Goal: Information Seeking & Learning: Learn about a topic

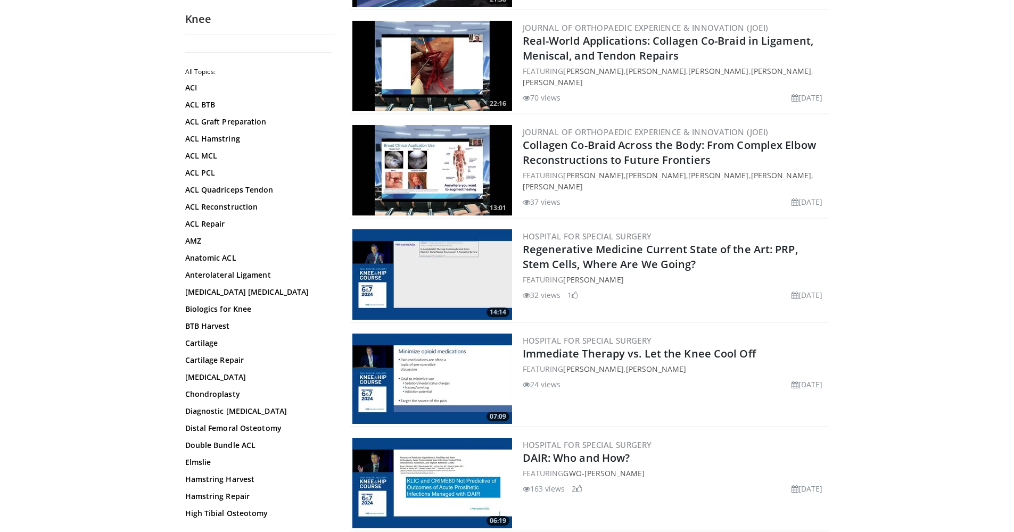
scroll to position [2079, 0]
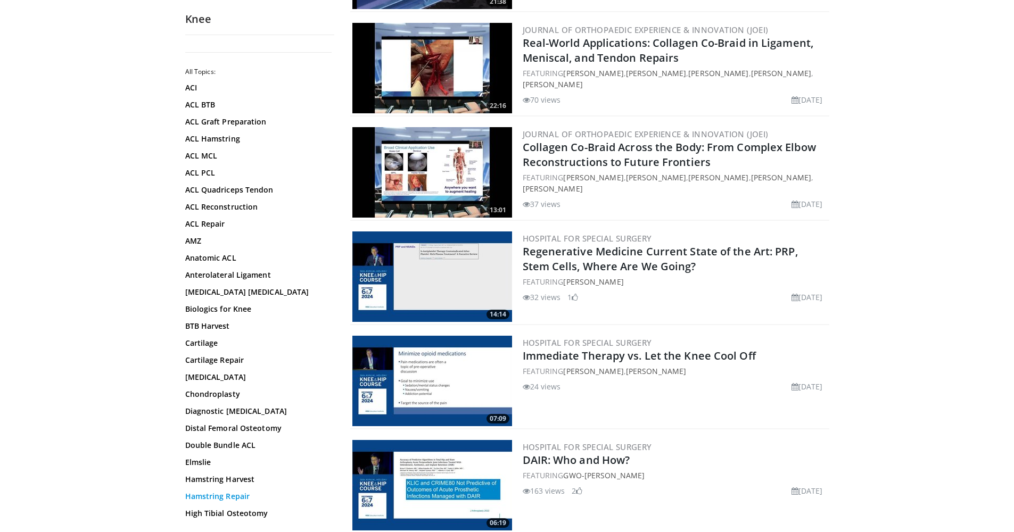
click at [242, 495] on link "Hamstring Repair" at bounding box center [257, 496] width 144 height 11
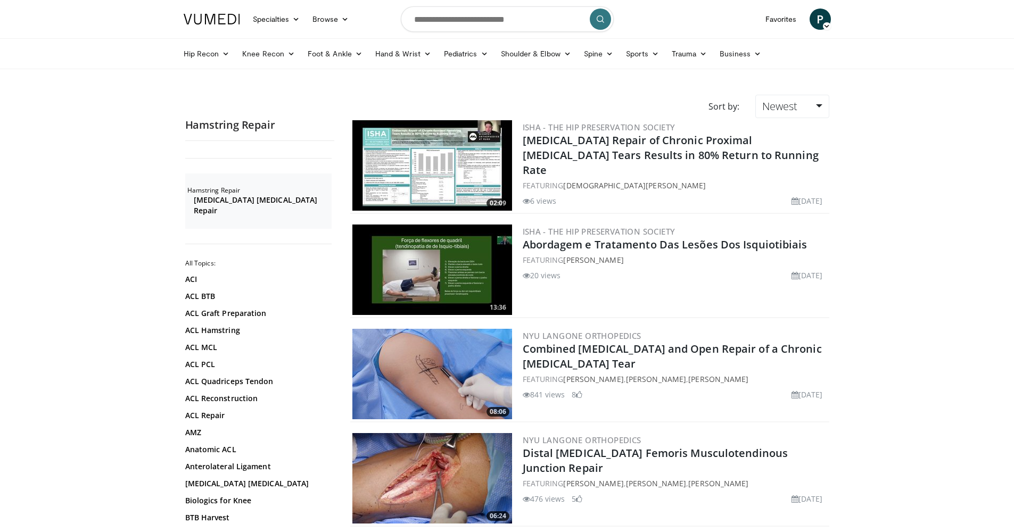
scroll to position [355, 0]
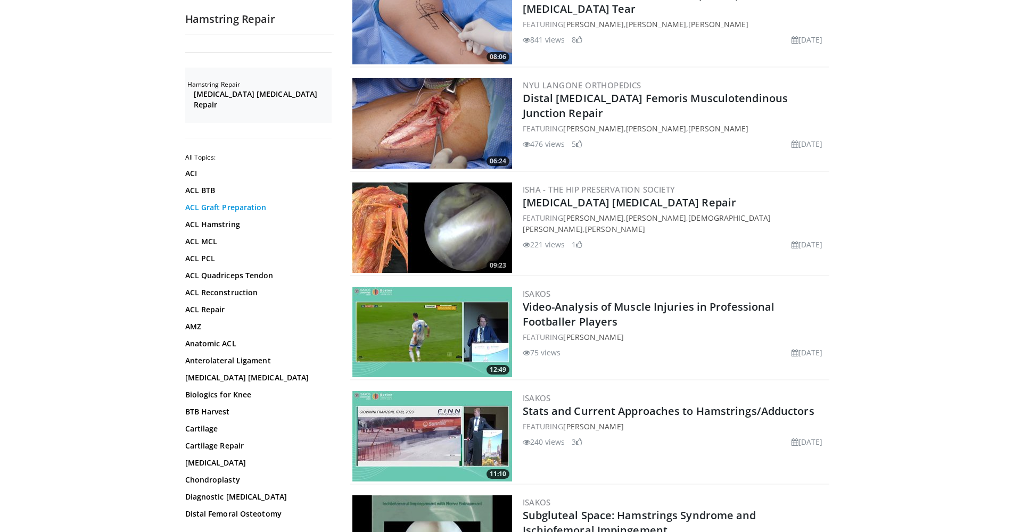
click at [218, 202] on link "ACL Graft Preparation" at bounding box center [257, 207] width 144 height 11
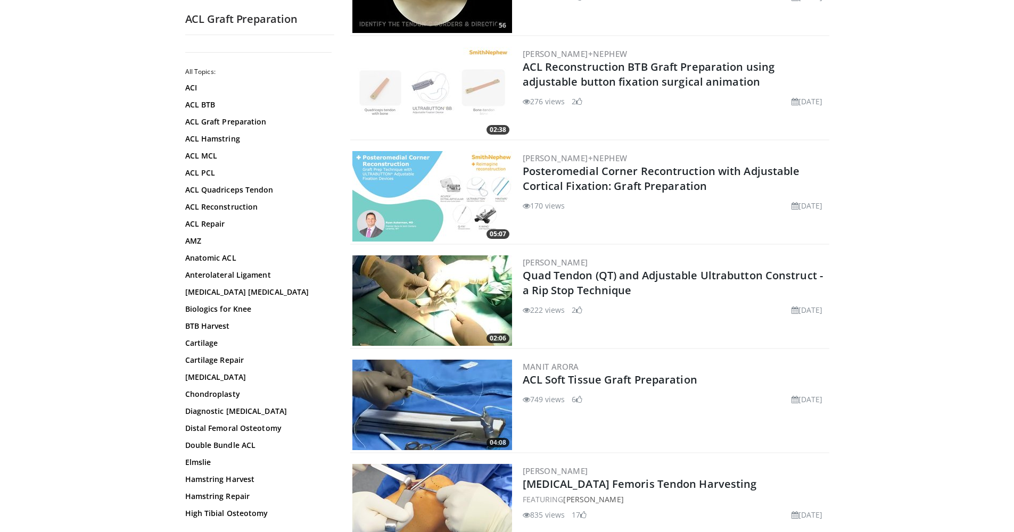
scroll to position [571, 0]
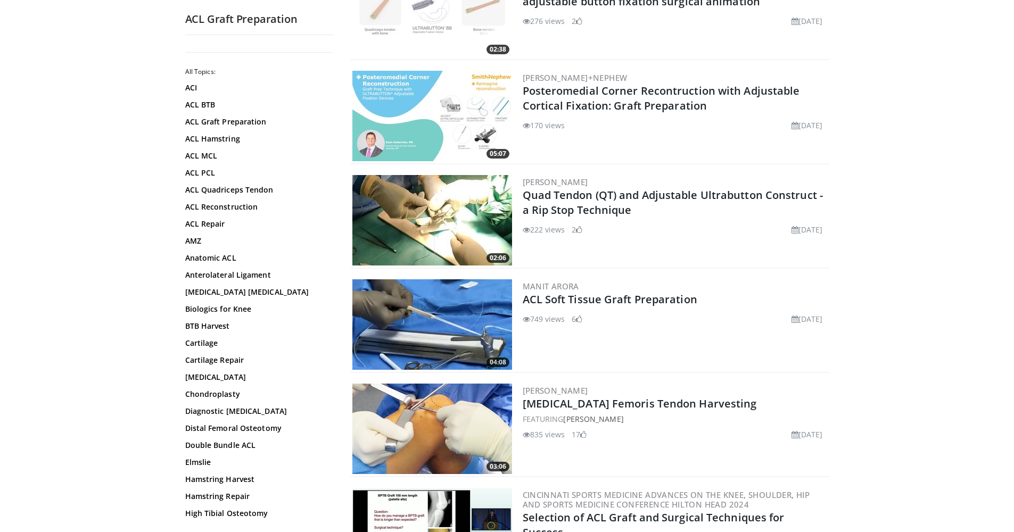
click at [406, 317] on img at bounding box center [432, 324] width 160 height 90
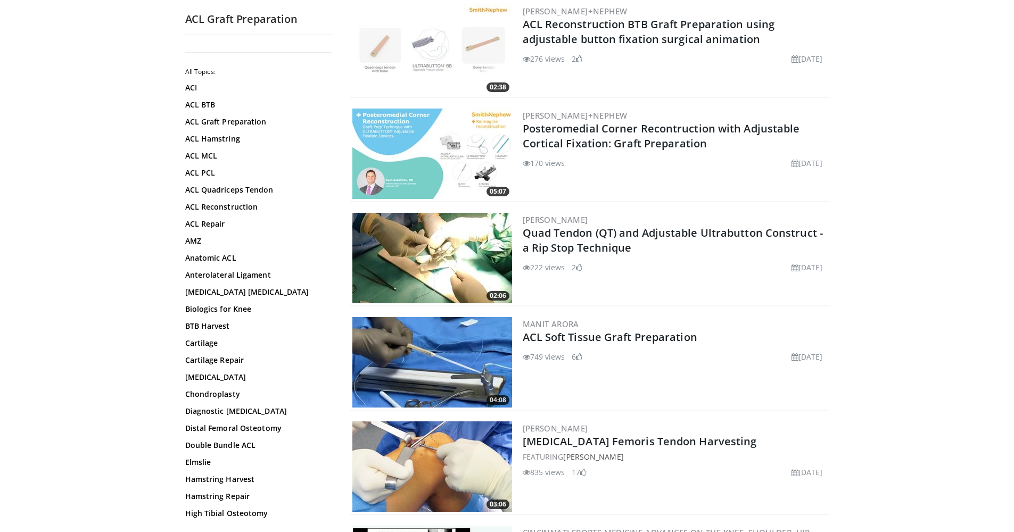
scroll to position [0, 0]
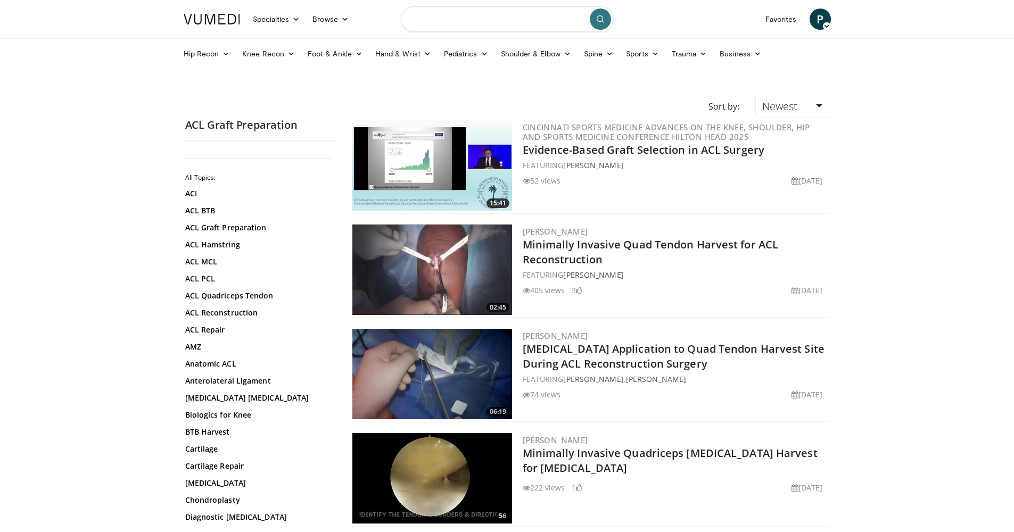
click at [434, 18] on input "Search topics, interventions" at bounding box center [507, 19] width 213 height 26
type input "**********"
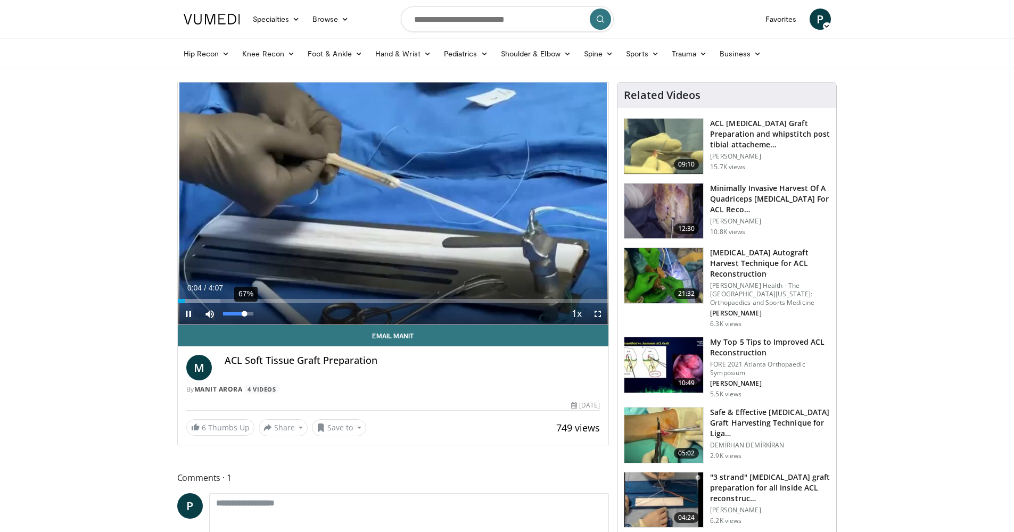
click at [245, 316] on div "Volume Level" at bounding box center [234, 314] width 22 height 4
drag, startPoint x: 245, startPoint y: 313, endPoint x: 237, endPoint y: 312, distance: 8.1
click at [243, 313] on div "Volume Level" at bounding box center [234, 314] width 23 height 4
click at [237, 312] on div "46%" at bounding box center [238, 314] width 30 height 4
drag, startPoint x: 240, startPoint y: 313, endPoint x: 248, endPoint y: 314, distance: 8.6
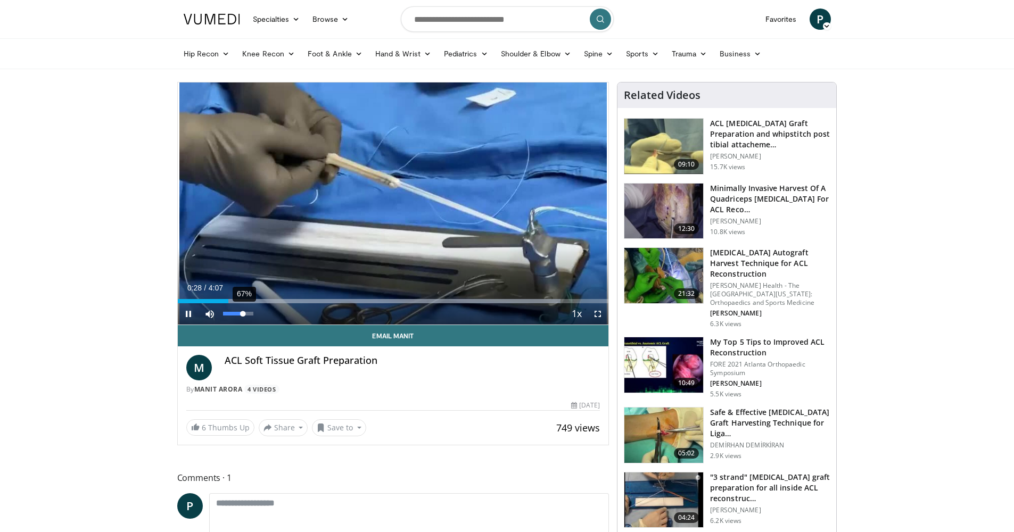
click at [243, 314] on div "Volume Level" at bounding box center [233, 314] width 20 height 4
click at [599, 315] on span "Video Player" at bounding box center [597, 313] width 21 height 21
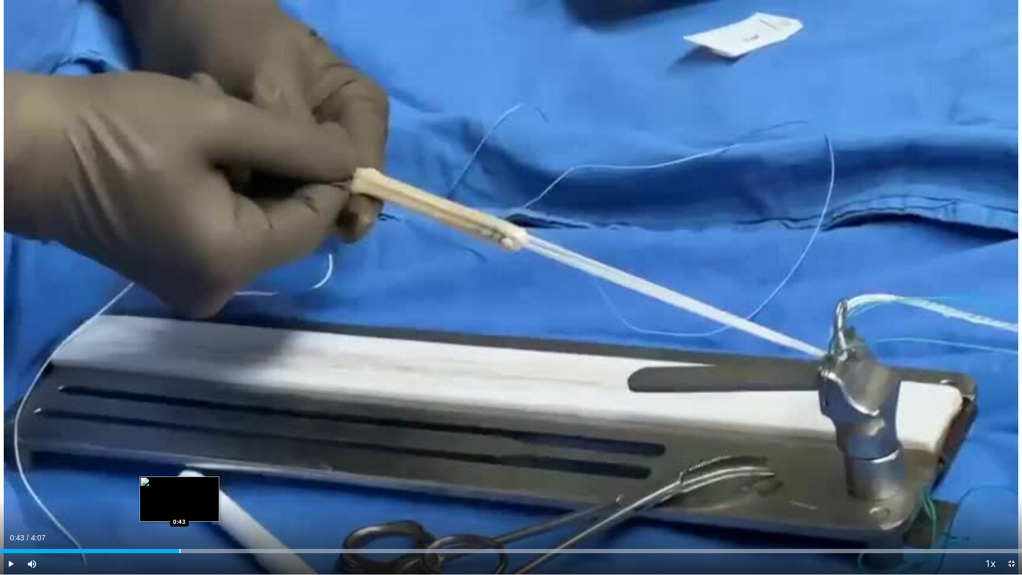
click at [179, 532] on div "Progress Bar" at bounding box center [179, 551] width 1 height 4
click at [192, 532] on div "Progress Bar" at bounding box center [192, 551] width 1 height 4
click at [214, 532] on div "Progress Bar" at bounding box center [213, 551] width 1 height 4
click at [255, 532] on div "Current Time 0:51 / Duration 4:07 Pause Skip Backward Skip Forward Mute 86% Loa…" at bounding box center [511, 563] width 1022 height 21
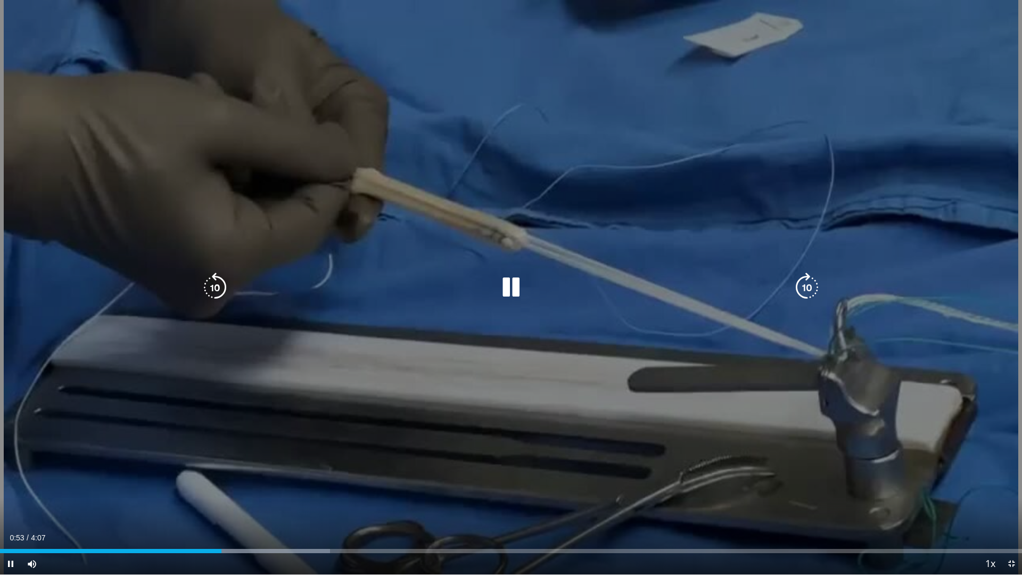
click at [269, 532] on div "Loaded : 32.30% 0:53 1:04" at bounding box center [511, 548] width 1022 height 10
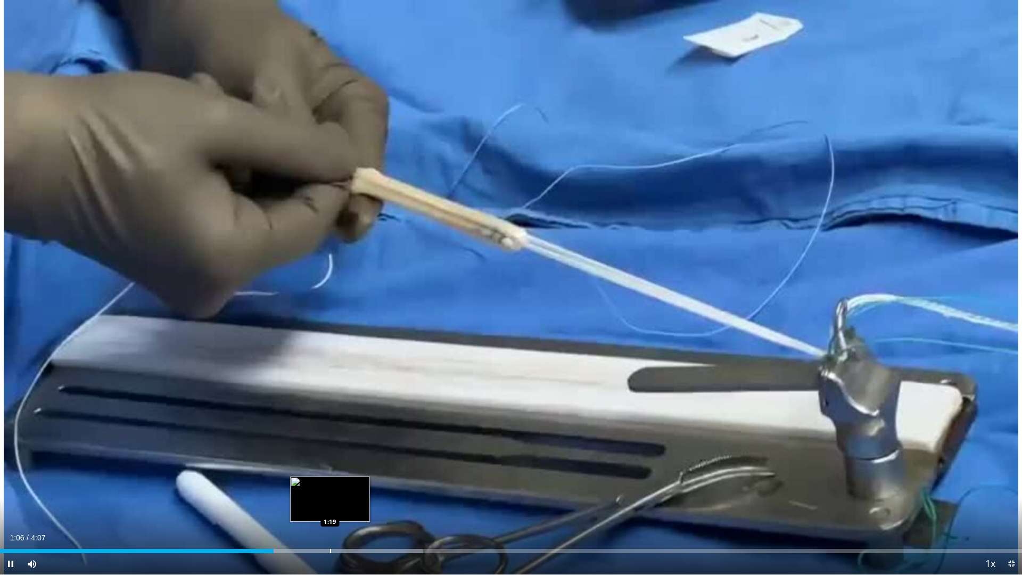
click at [330, 532] on div "Progress Bar" at bounding box center [330, 551] width 1 height 4
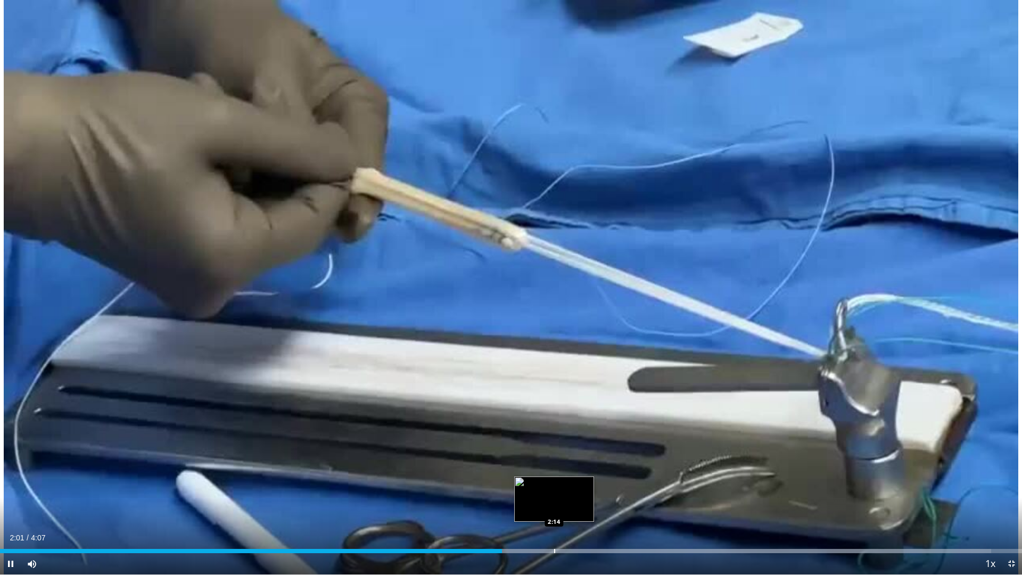
click at [553, 532] on div "Loaded : 96.97% 2:01 2:14" at bounding box center [511, 548] width 1022 height 10
click at [601, 532] on div "Loaded : 99.97% 2:15 2:25" at bounding box center [511, 548] width 1022 height 10
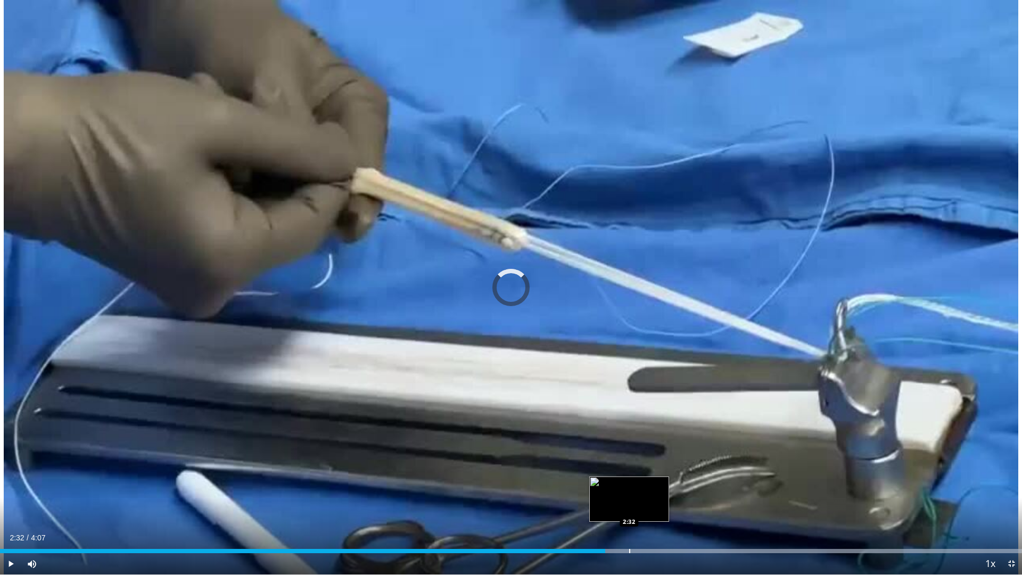
click at [629, 532] on div "Progress Bar" at bounding box center [629, 551] width 1 height 4
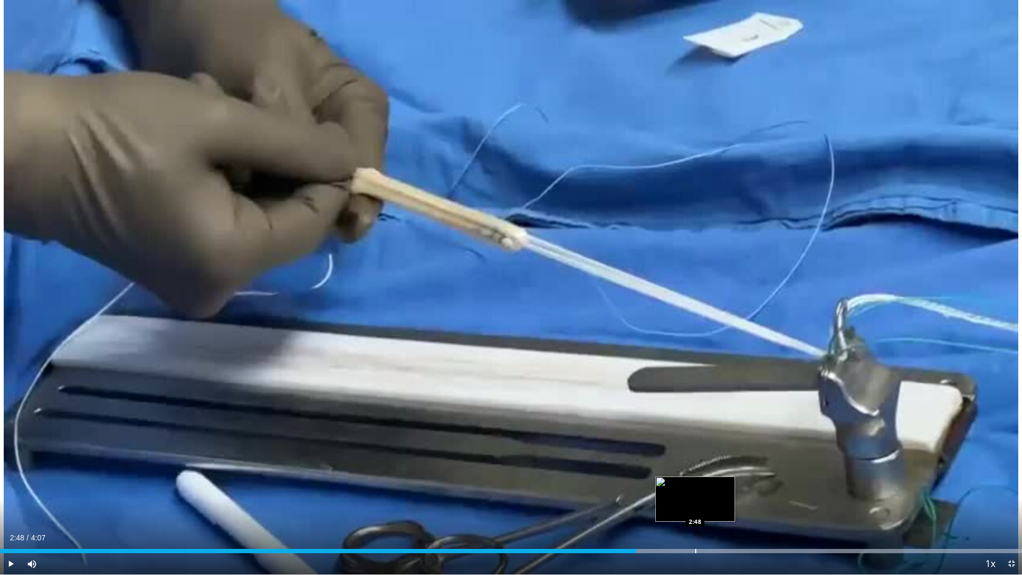
click at [695, 532] on div "Progress Bar" at bounding box center [695, 551] width 1 height 4
click at [718, 532] on div "Progress Bar" at bounding box center [717, 551] width 1 height 4
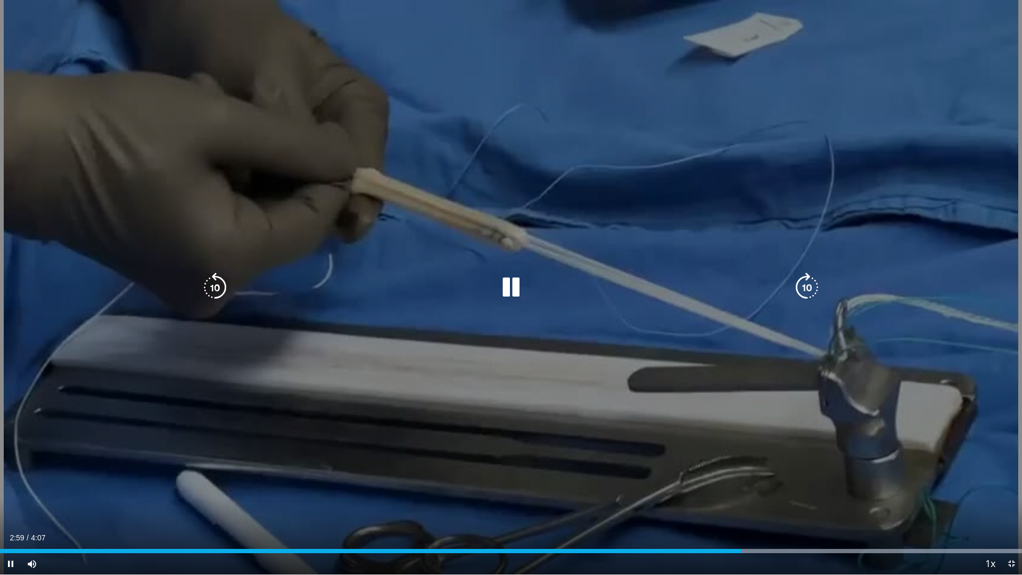
click at [787, 532] on div "Loaded : 99.97% 2:59 3:10" at bounding box center [511, 548] width 1022 height 10
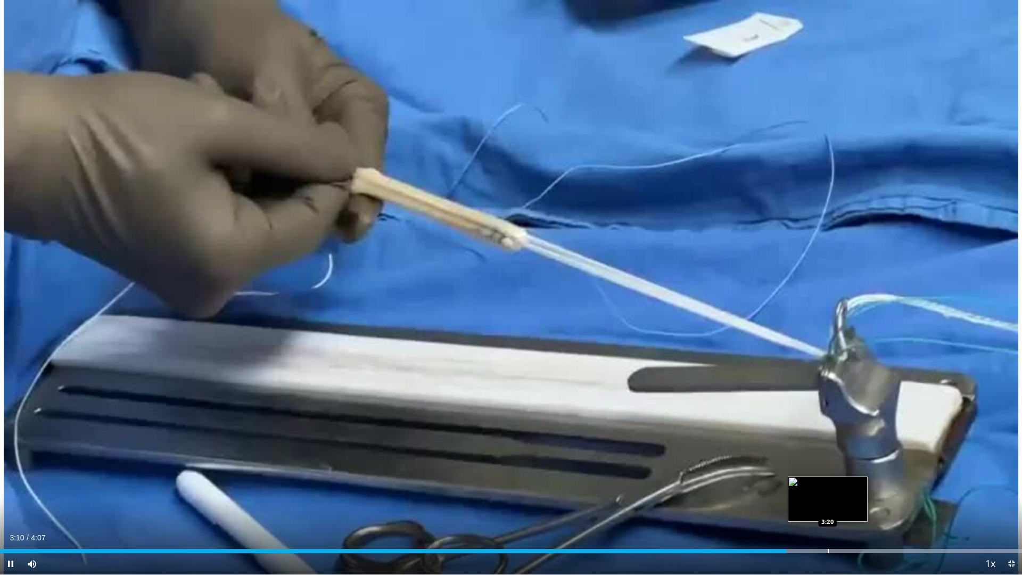
click at [827, 532] on div "Loaded : 99.97% 3:10 3:20" at bounding box center [511, 548] width 1022 height 10
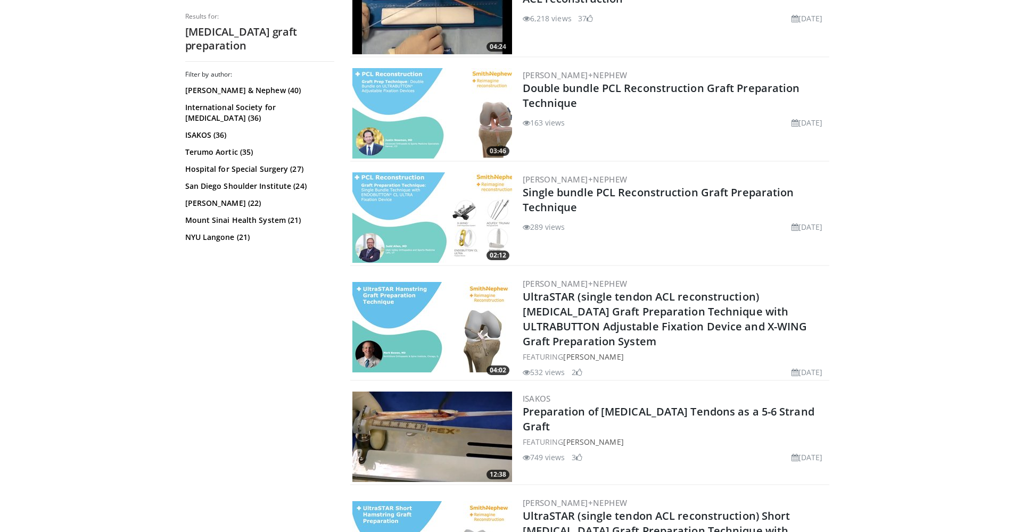
scroll to position [882, 0]
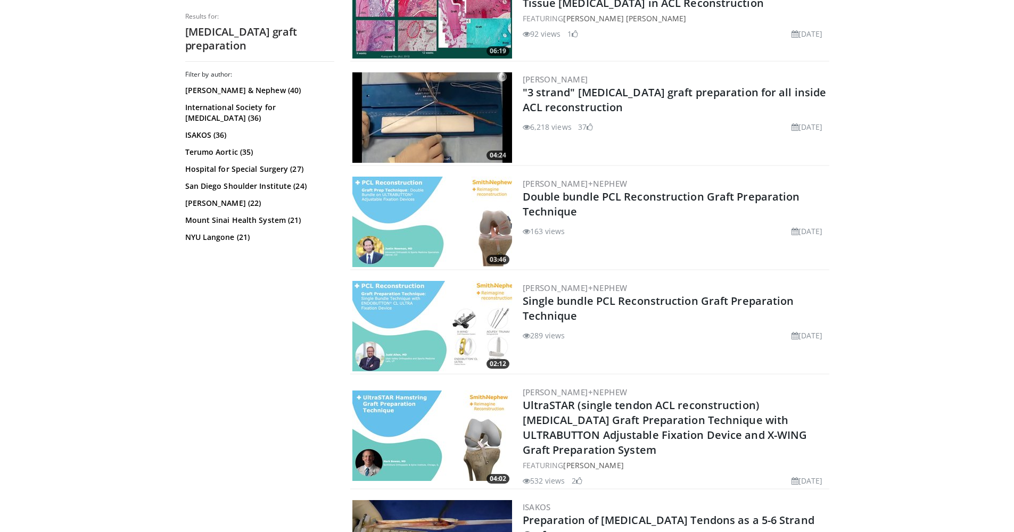
click at [473, 125] on img at bounding box center [432, 117] width 160 height 90
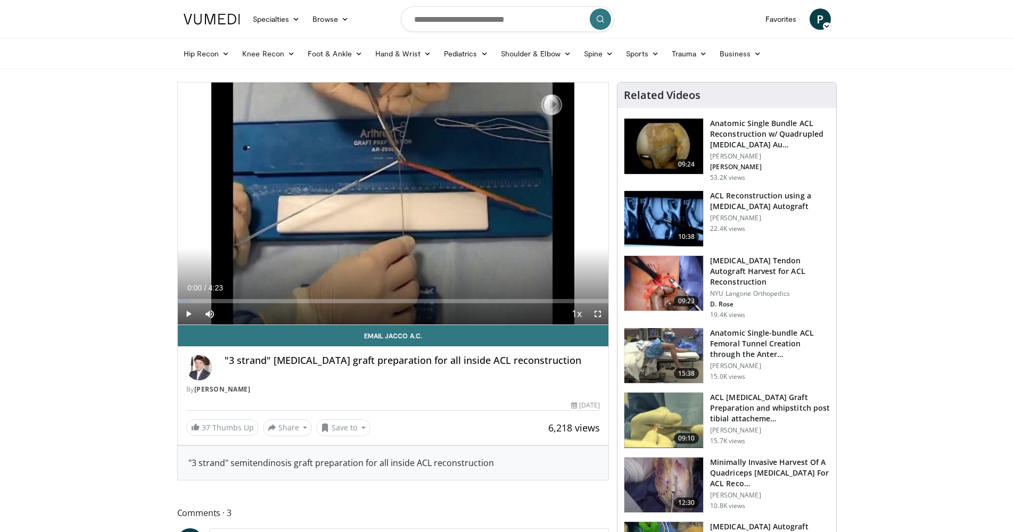
click at [188, 316] on span "Video Player" at bounding box center [188, 313] width 21 height 21
click at [243, 314] on div "63%" at bounding box center [238, 314] width 30 height 4
click at [195, 298] on div "Loaded : 13.26% 0:02 0:11" at bounding box center [393, 298] width 431 height 10
click at [600, 317] on span "Video Player" at bounding box center [597, 313] width 21 height 21
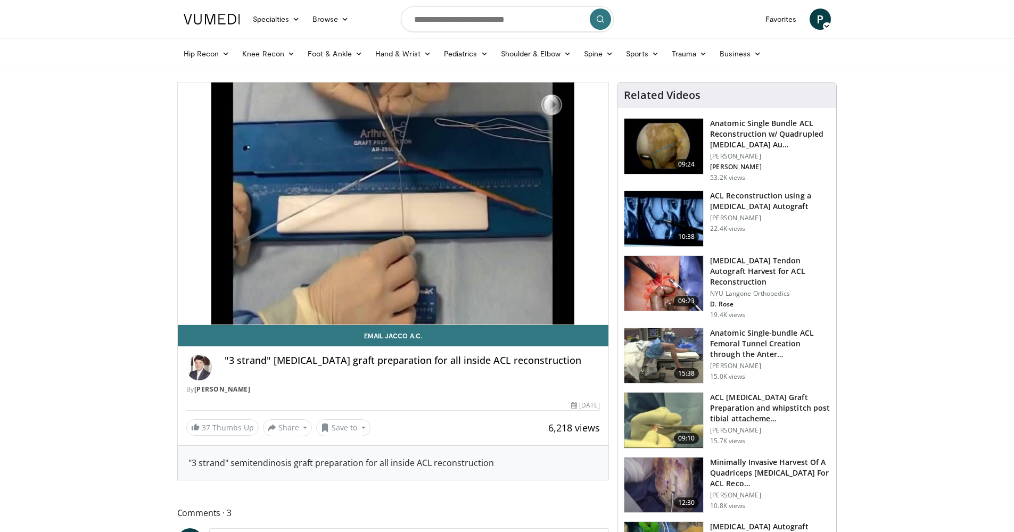
click at [674, 280] on img at bounding box center [663, 283] width 79 height 55
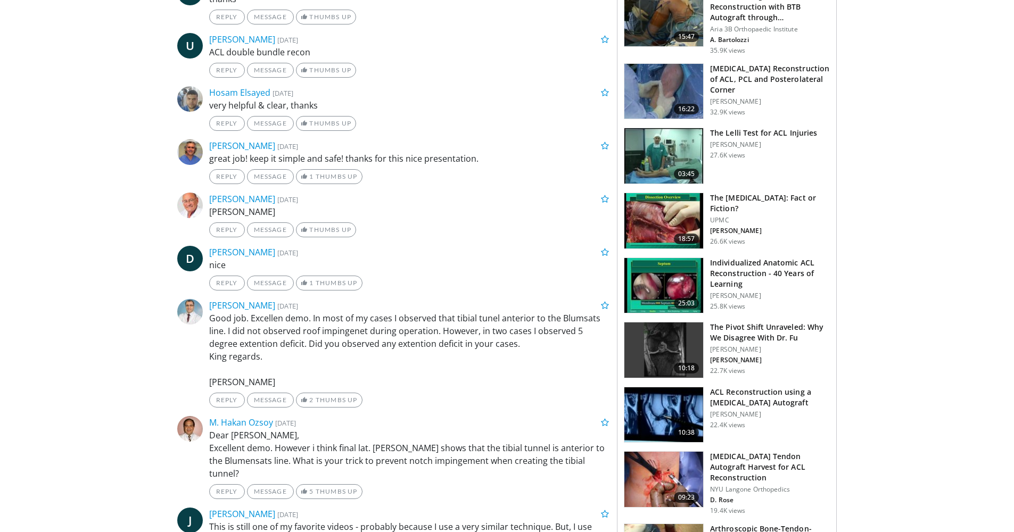
scroll to position [122, 0]
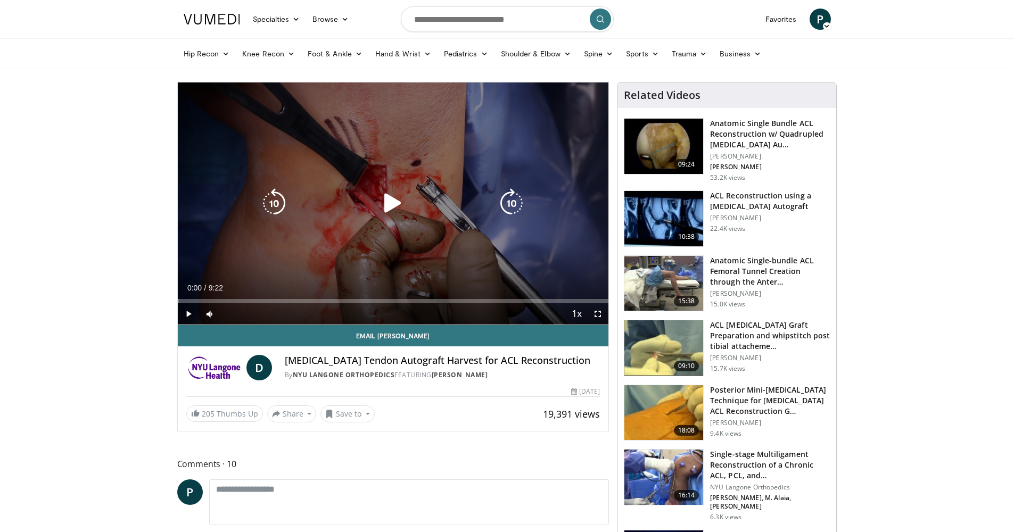
click at [383, 197] on icon "Video Player" at bounding box center [393, 203] width 30 height 30
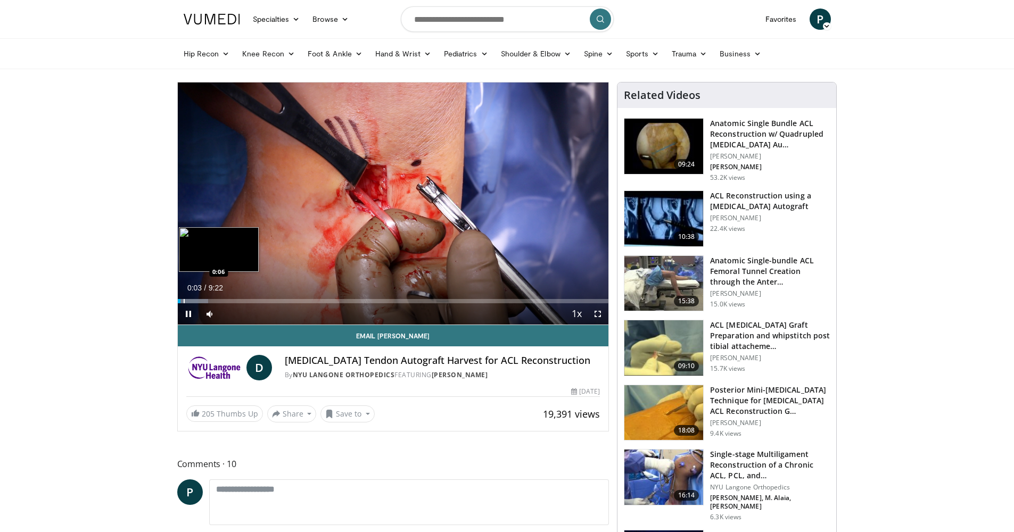
click at [185, 301] on div "Progress Bar" at bounding box center [184, 301] width 1 height 4
click at [600, 316] on span "Video Player" at bounding box center [597, 313] width 21 height 21
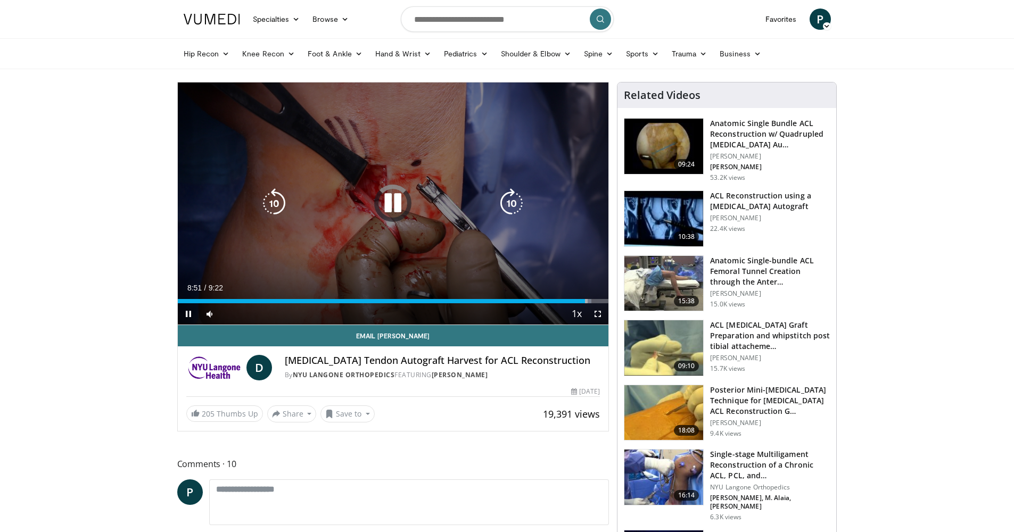
click at [403, 184] on div "10 seconds Tap to unmute" at bounding box center [393, 203] width 431 height 242
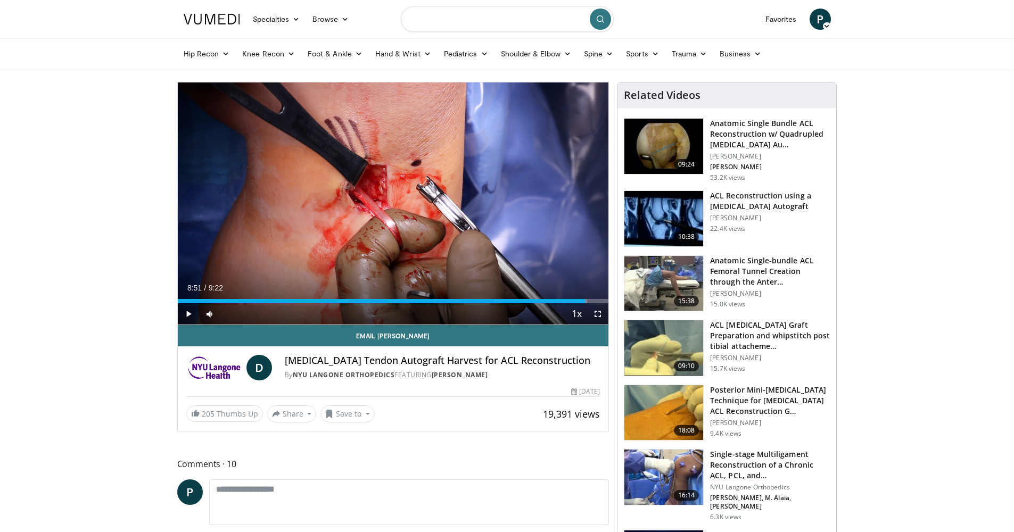
click at [450, 19] on input "Search topics, interventions" at bounding box center [507, 19] width 213 height 26
type input "**********"
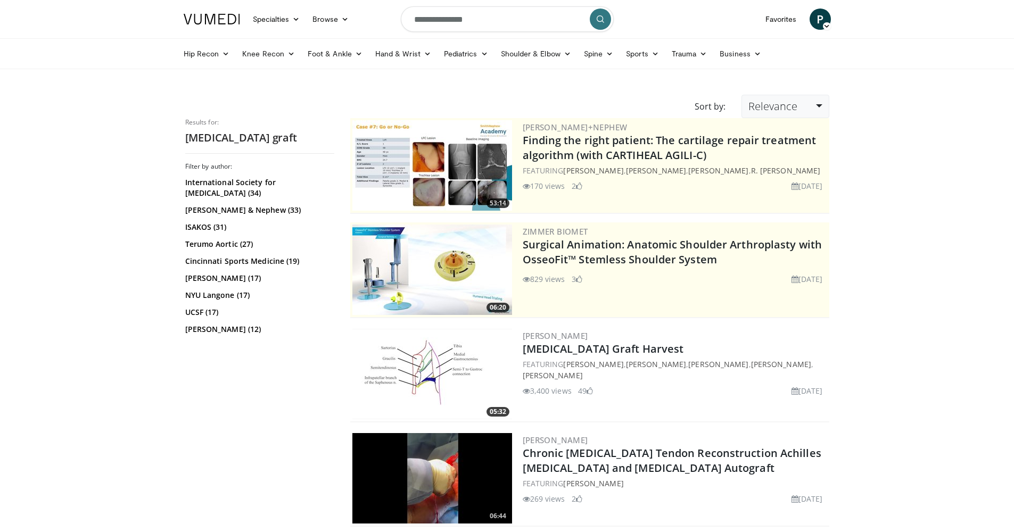
click at [799, 117] on link "Relevance" at bounding box center [784, 106] width 87 height 23
click at [800, 181] on link "Views" at bounding box center [784, 183] width 84 height 17
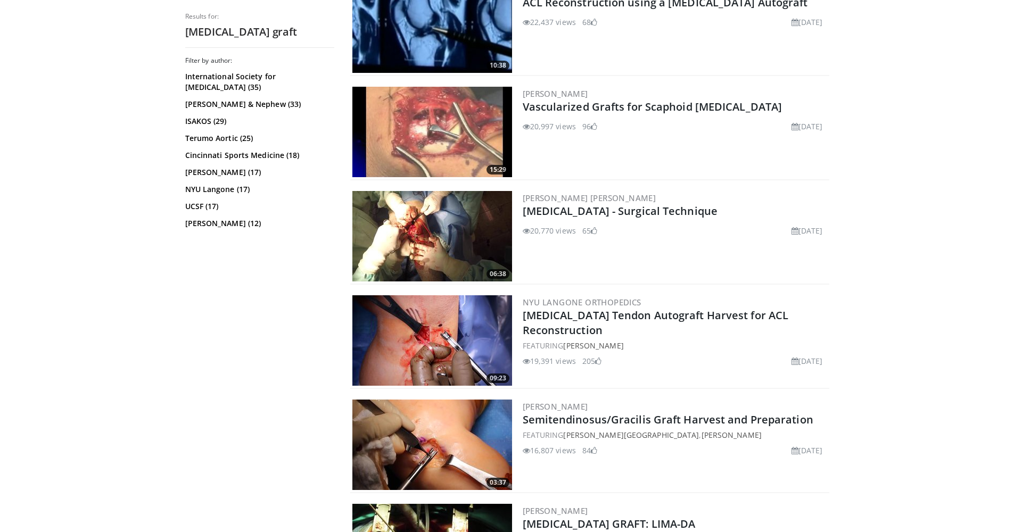
scroll to position [1191, 0]
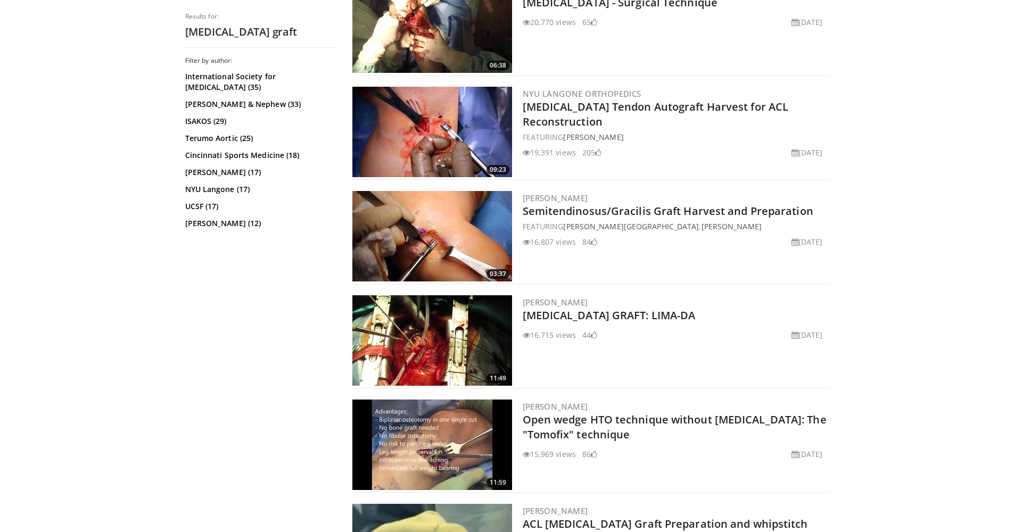
click at [442, 230] on img at bounding box center [432, 236] width 160 height 90
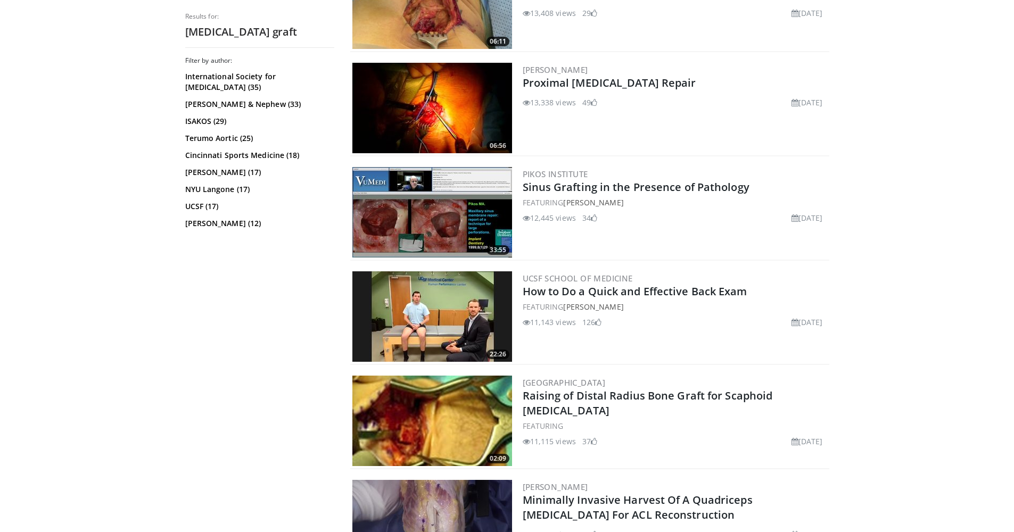
scroll to position [2438, 0]
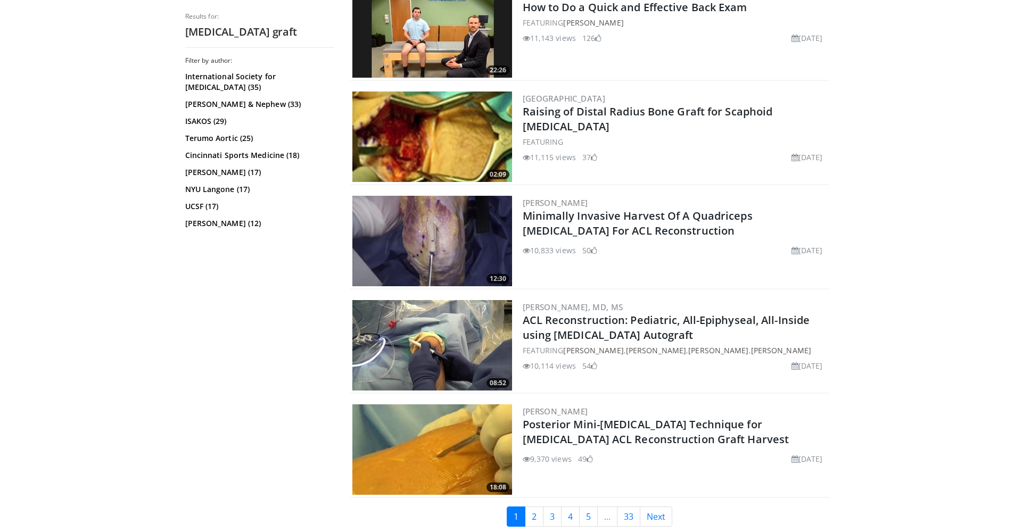
click at [461, 431] on img at bounding box center [432, 449] width 160 height 90
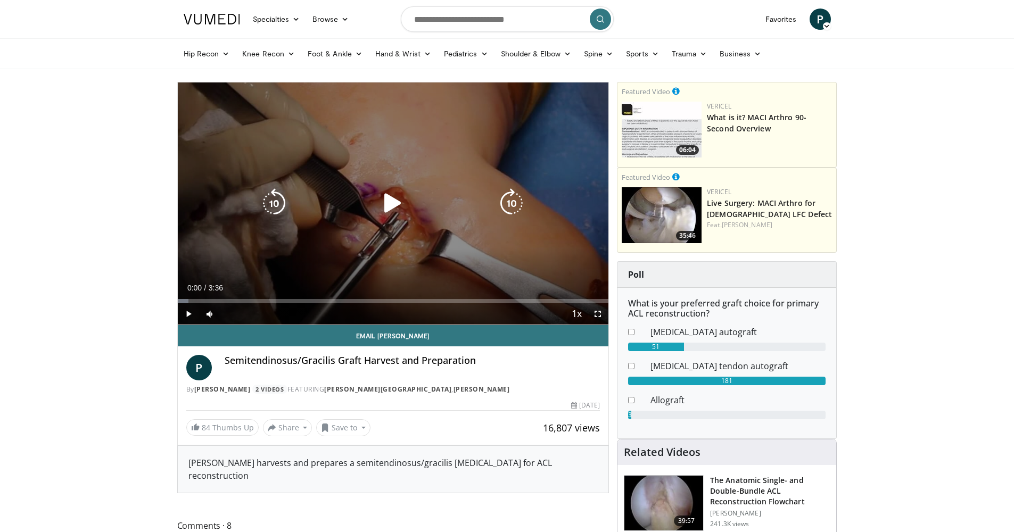
click at [395, 202] on icon "Video Player" at bounding box center [393, 203] width 30 height 30
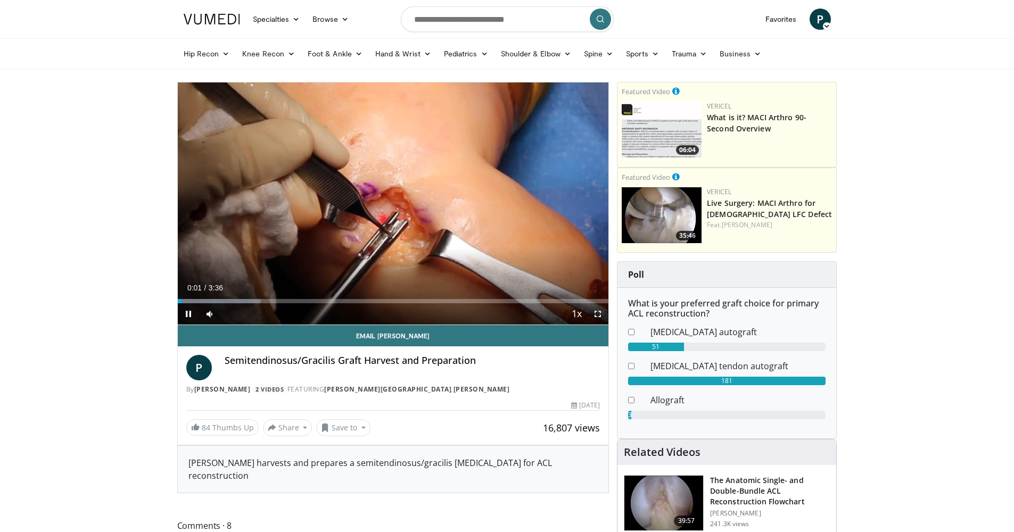
click at [594, 312] on span "Video Player" at bounding box center [597, 313] width 21 height 21
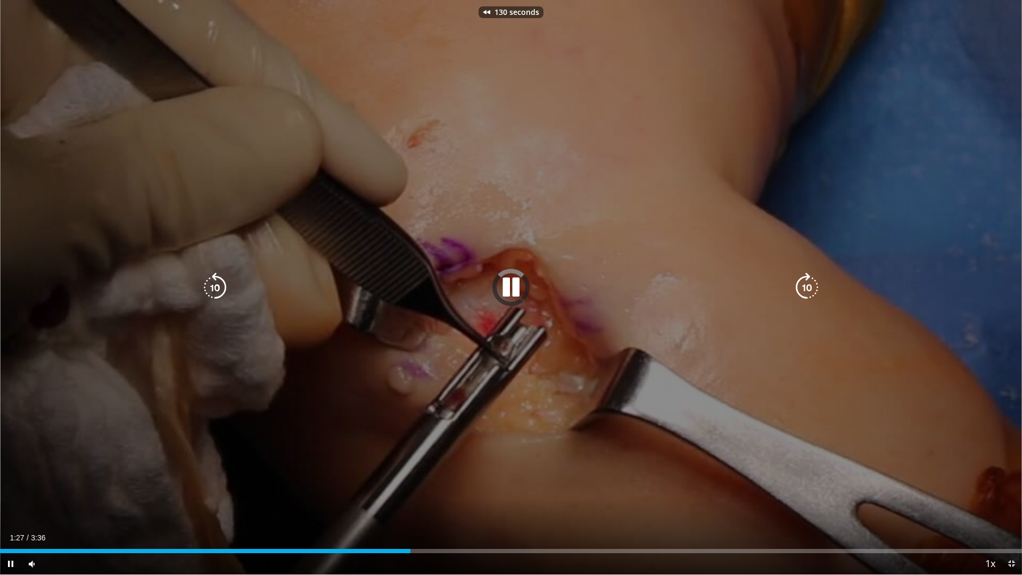
drag, startPoint x: 80, startPoint y: 513, endPoint x: 92, endPoint y: 537, distance: 27.1
click at [82, 532] on video-js "**********" at bounding box center [511, 287] width 1022 height 575
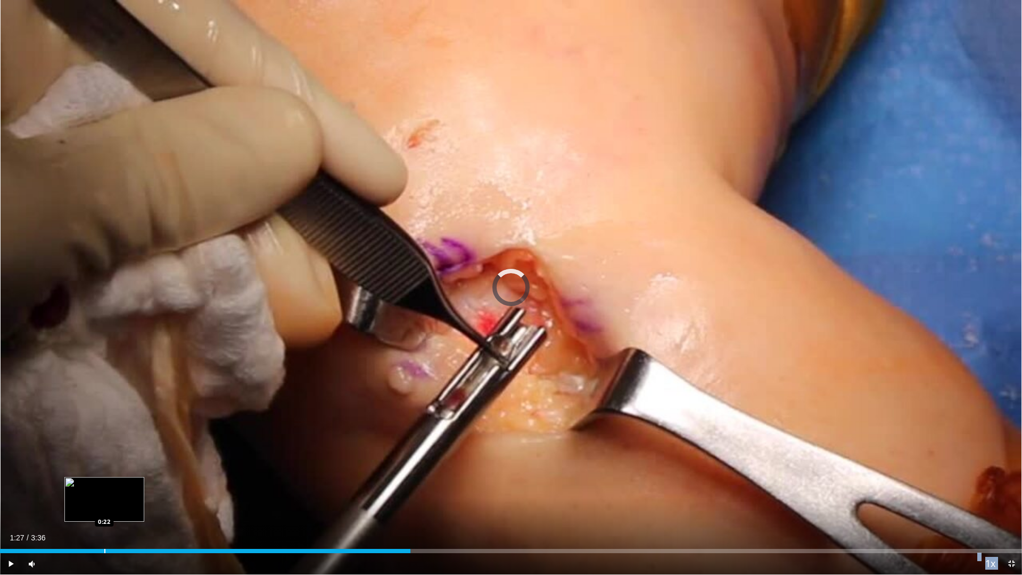
click at [104, 532] on div "Progress Bar" at bounding box center [104, 551] width 1 height 4
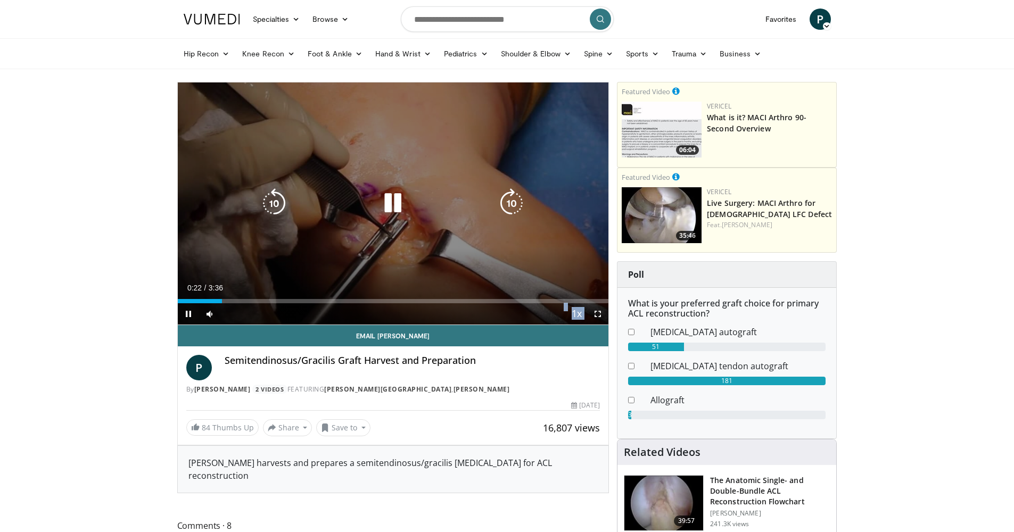
click at [503, 219] on div "130 seconds Tap to unmute" at bounding box center [393, 203] width 431 height 242
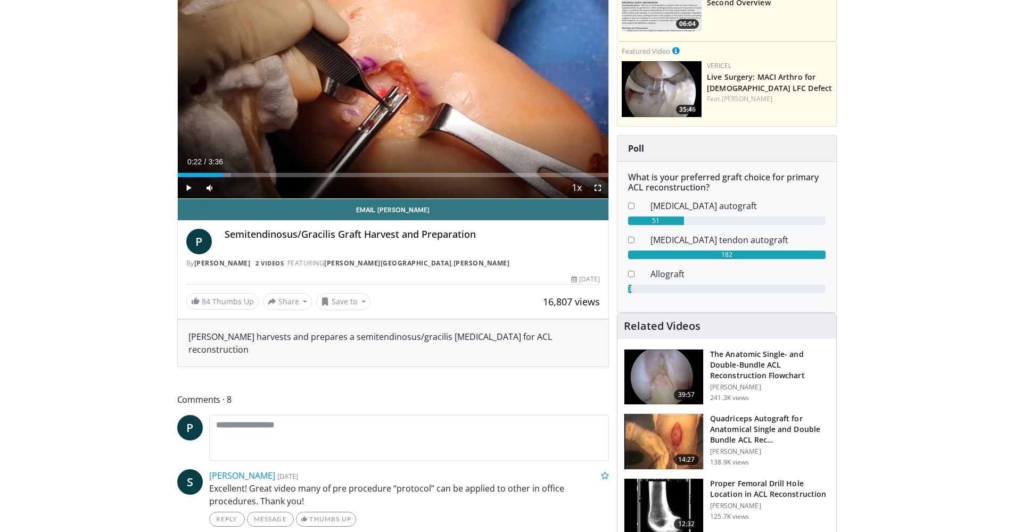
scroll to position [4, 0]
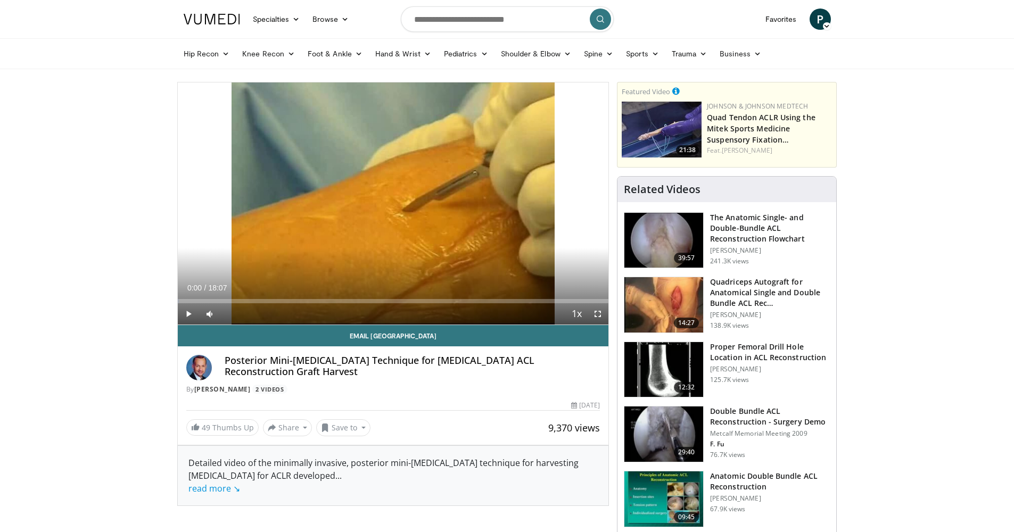
click at [187, 315] on span "Video Player" at bounding box center [188, 313] width 21 height 21
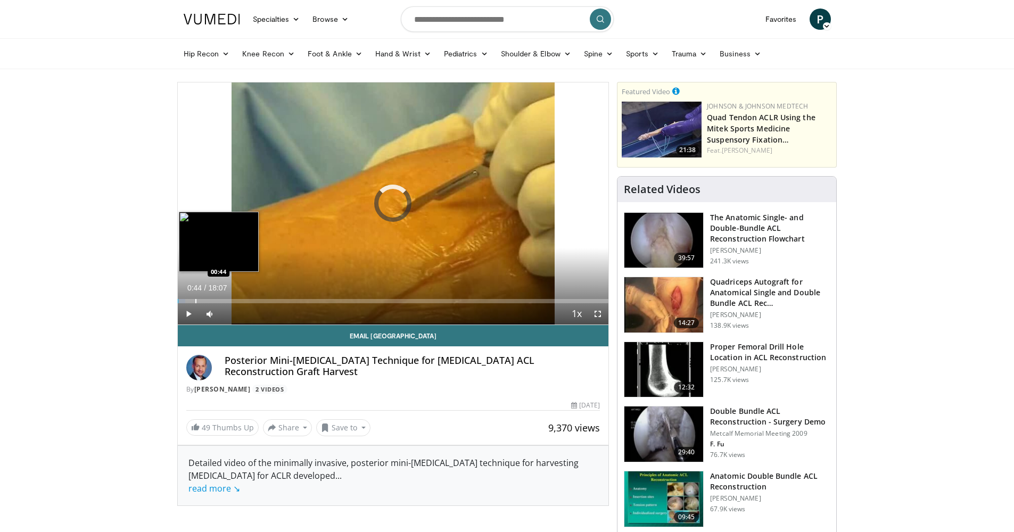
click at [195, 300] on div "Progress Bar" at bounding box center [195, 301] width 1 height 4
click at [212, 299] on div "Progress Bar" at bounding box center [212, 301] width 1 height 4
click at [204, 299] on div "01:28" at bounding box center [195, 301] width 35 height 4
click at [194, 302] on div "Progress Bar" at bounding box center [194, 301] width 1 height 4
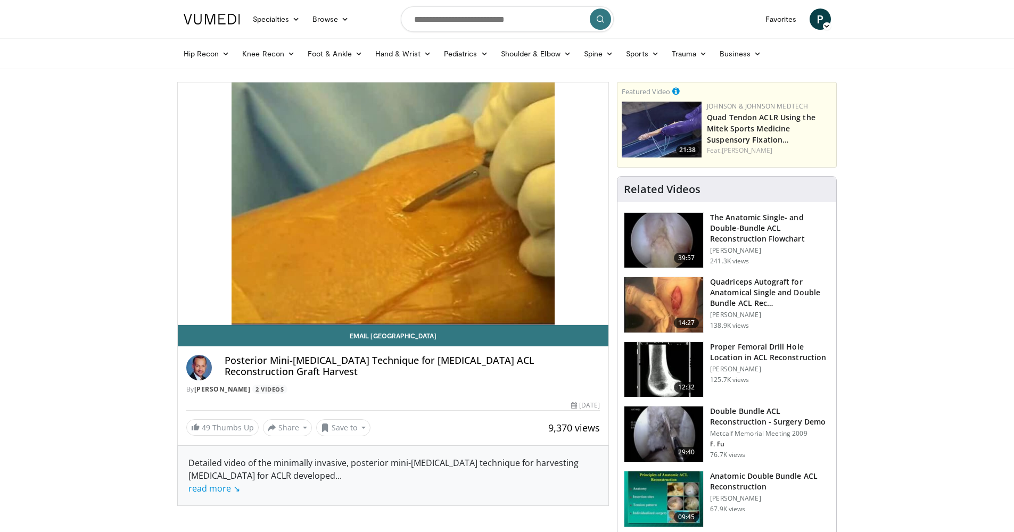
click at [593, 312] on div "10 seconds Tap to unmute" at bounding box center [393, 203] width 431 height 242
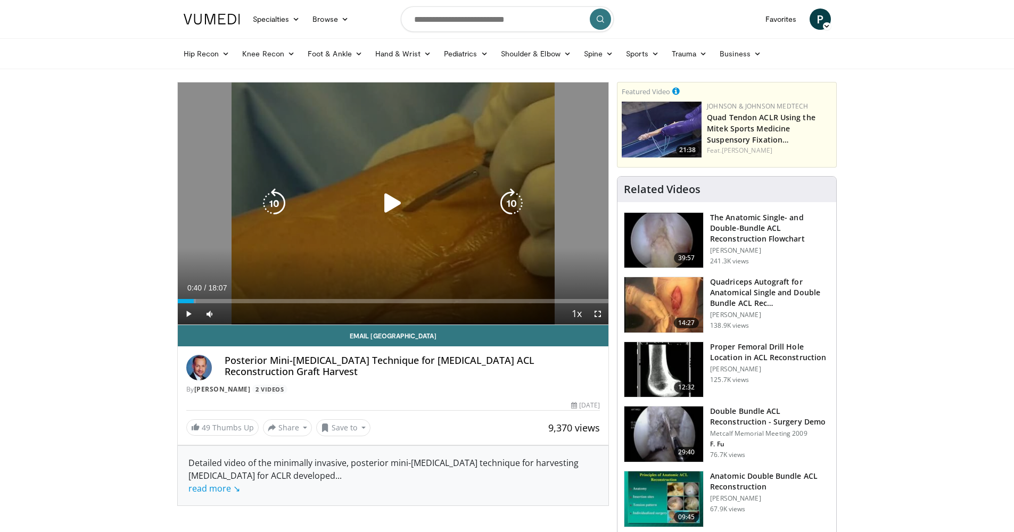
click at [451, 171] on div "10 seconds Tap to unmute" at bounding box center [393, 203] width 431 height 242
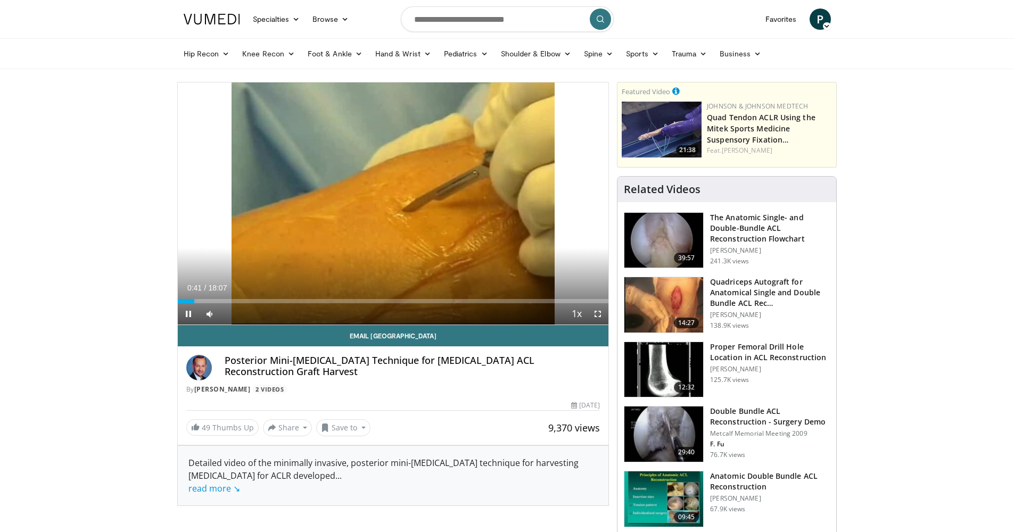
click at [593, 311] on span "Video Player" at bounding box center [597, 313] width 21 height 21
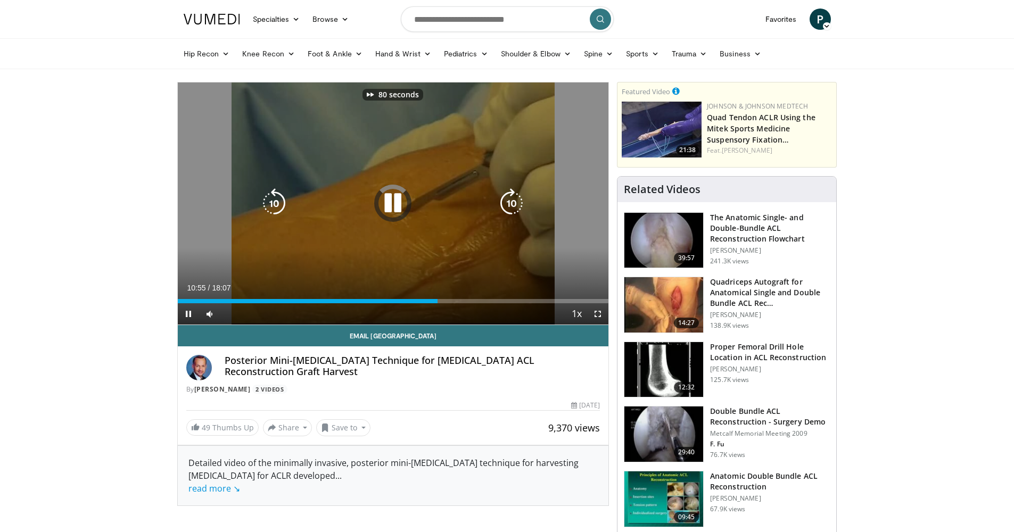
click at [474, 148] on div "80 seconds Tap to unmute" at bounding box center [393, 203] width 431 height 242
